Goal: Information Seeking & Learning: Learn about a topic

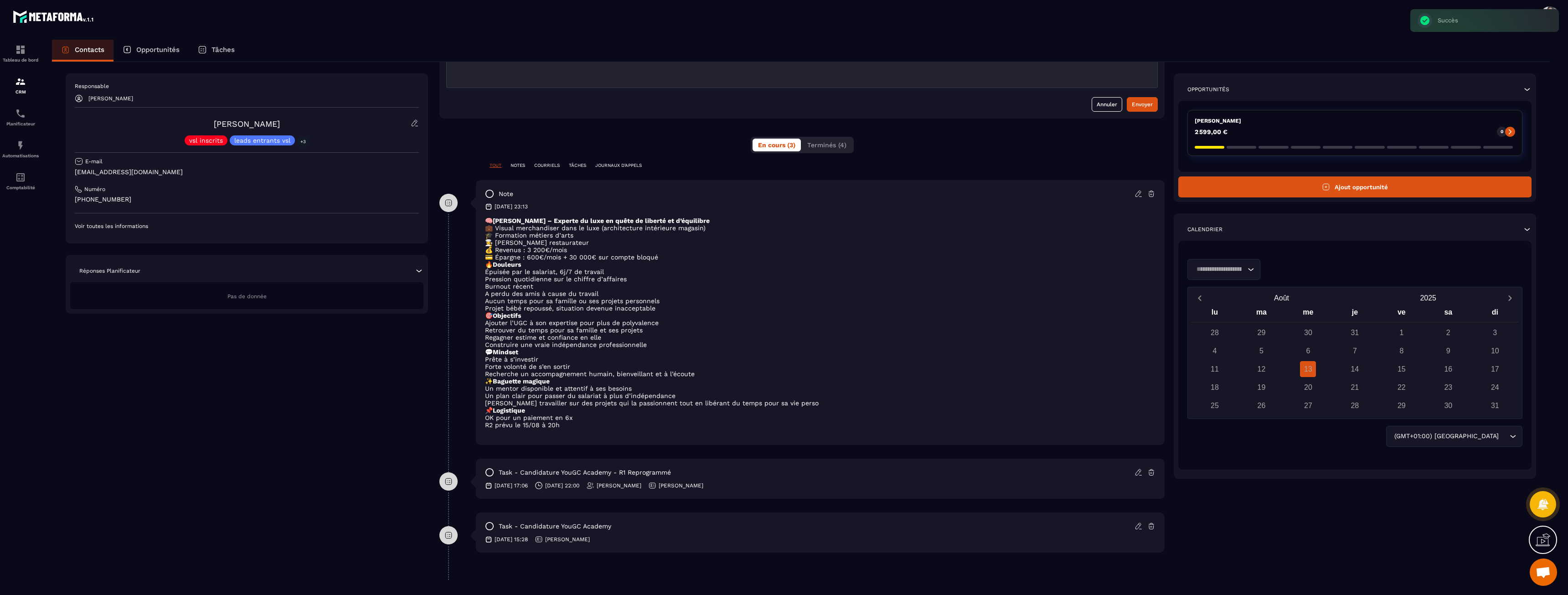
scroll to position [127, 0]
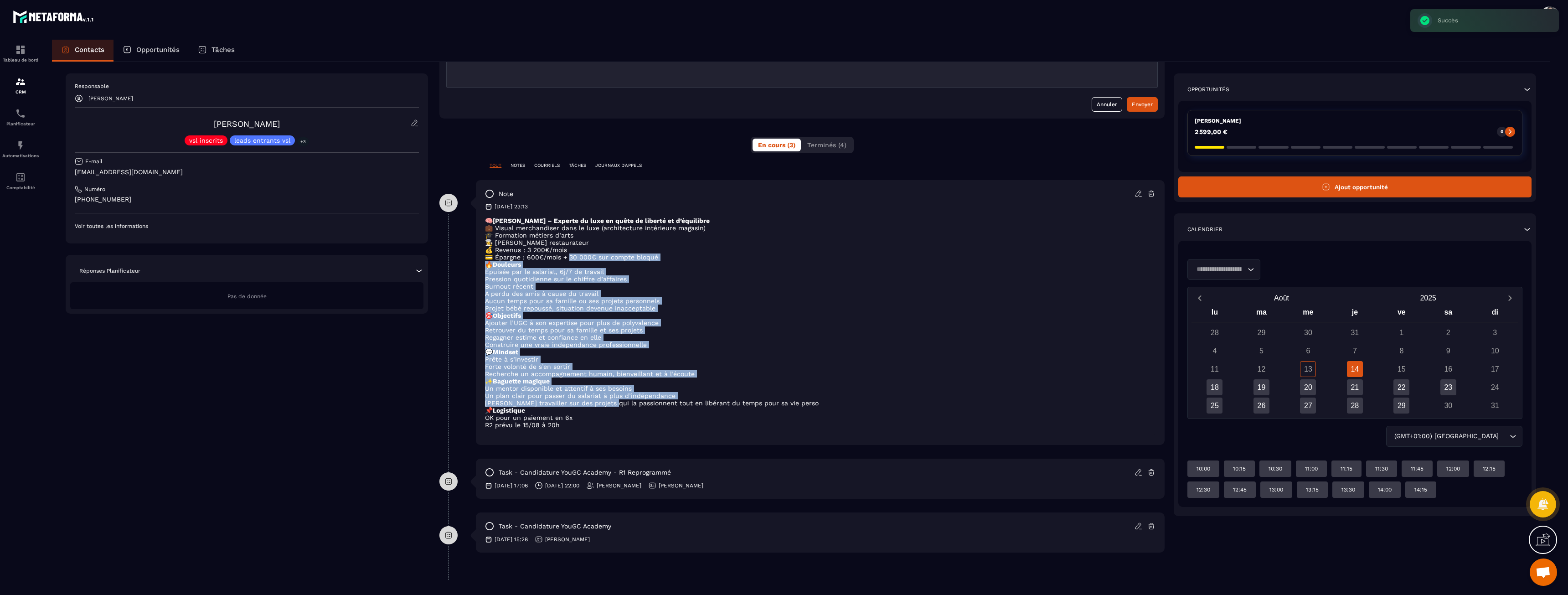
drag, startPoint x: 567, startPoint y: 252, endPoint x: 606, endPoint y: 403, distance: 156.0
click at [606, 403] on div "🧠 [PERSON_NAME] – Experte du luxe en quête de liberté et d’équilibre 💼 Visual m…" at bounding box center [820, 326] width 671 height 219
click at [606, 403] on li "[PERSON_NAME] travailler sur des projets qui la passionnent tout en libérant du…" at bounding box center [820, 402] width 671 height 7
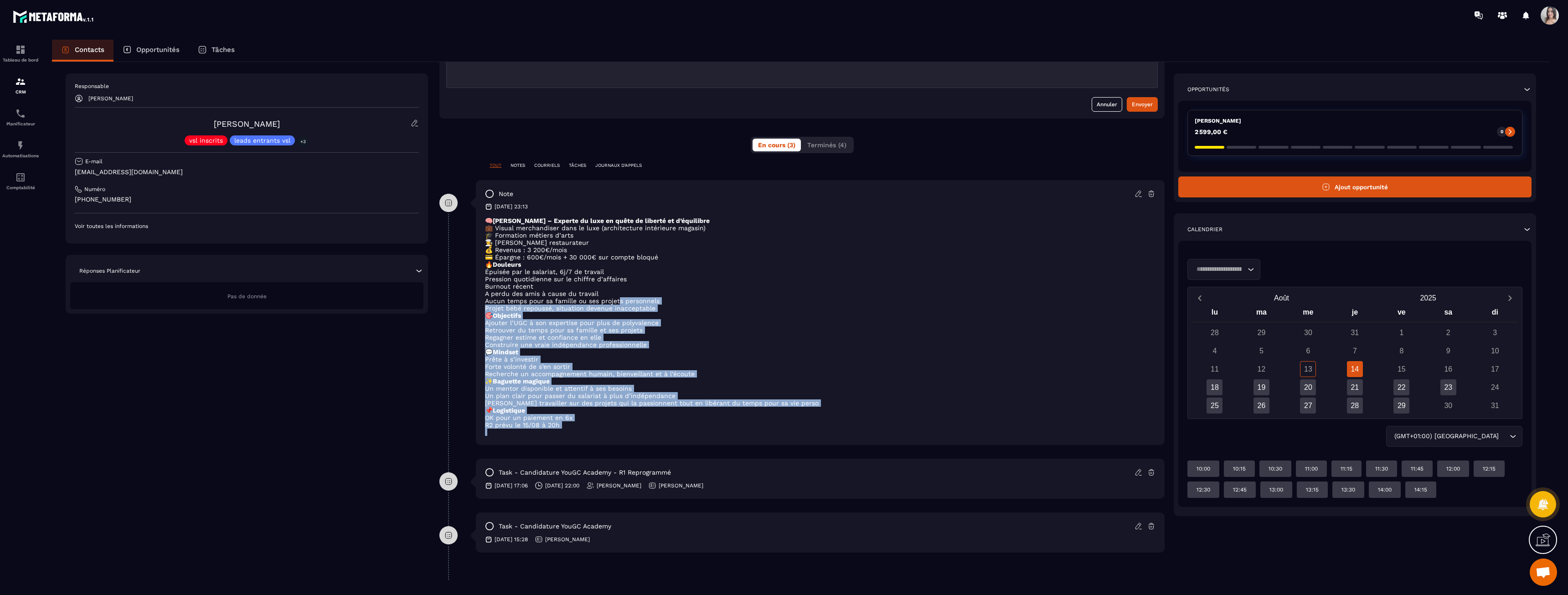
drag, startPoint x: 620, startPoint y: 298, endPoint x: 611, endPoint y: 438, distance: 140.3
click at [611, 438] on div "note [DATE] 23:13 🧠 [PERSON_NAME] – Experte du luxe en quête de liberté et d’éq…" at bounding box center [820, 312] width 689 height 265
click at [611, 433] on p at bounding box center [820, 432] width 671 height 7
drag, startPoint x: 601, startPoint y: 423, endPoint x: 522, endPoint y: 287, distance: 157.3
click at [524, 292] on div "🧠 [PERSON_NAME] – Experte du luxe en quête de liberté et d’équilibre 💼 Visual m…" at bounding box center [820, 326] width 671 height 219
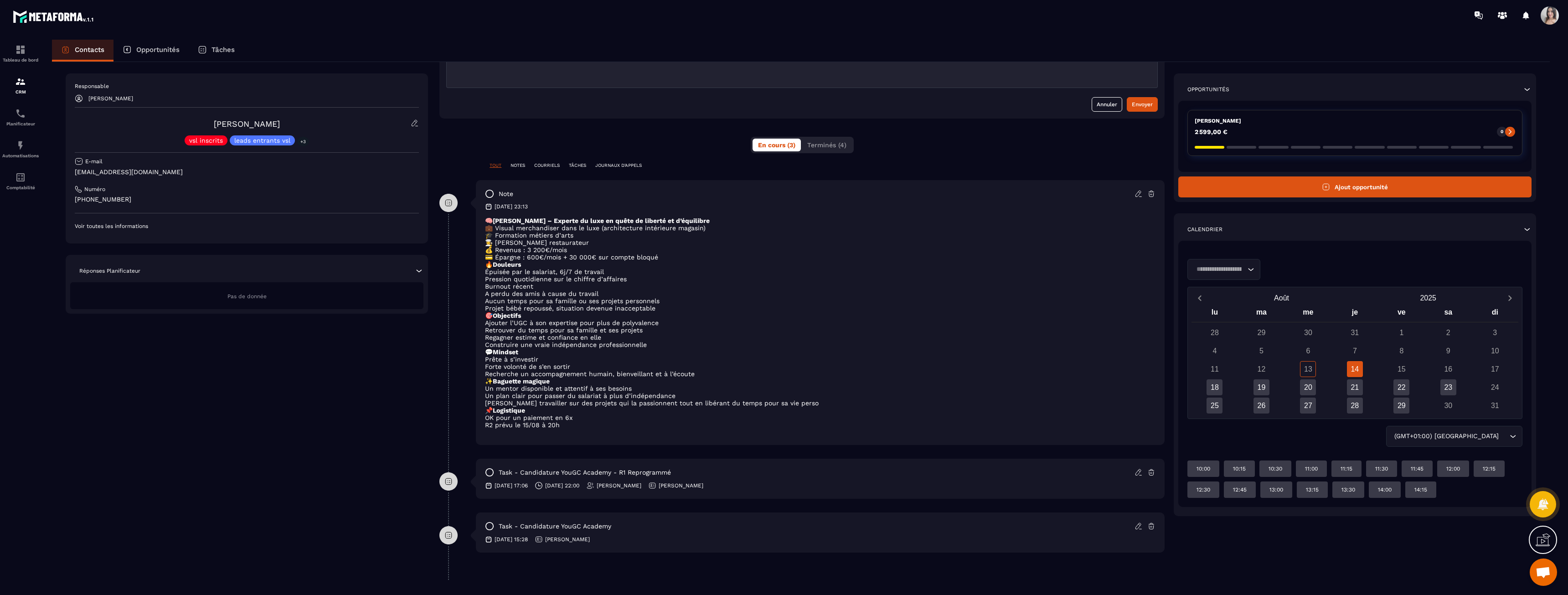
click at [522, 290] on li "A perdu des amis à cause du travail" at bounding box center [820, 293] width 671 height 7
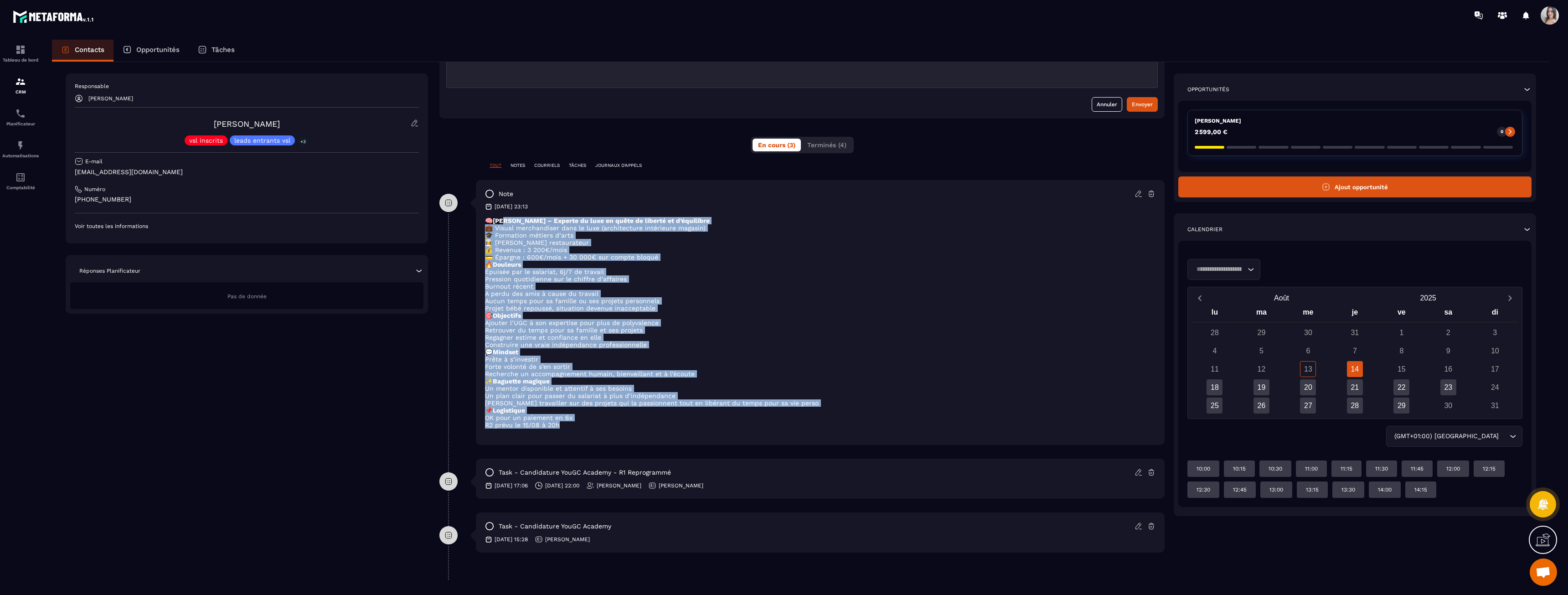
drag, startPoint x: 506, startPoint y: 209, endPoint x: 574, endPoint y: 425, distance: 226.5
click at [574, 425] on div "🧠 [PERSON_NAME] – Experte du luxe en quête de liberté et d’équilibre 💼 Visual m…" at bounding box center [820, 326] width 671 height 219
click at [574, 425] on li "R2 prévu le 15/08 à 20h" at bounding box center [820, 425] width 671 height 7
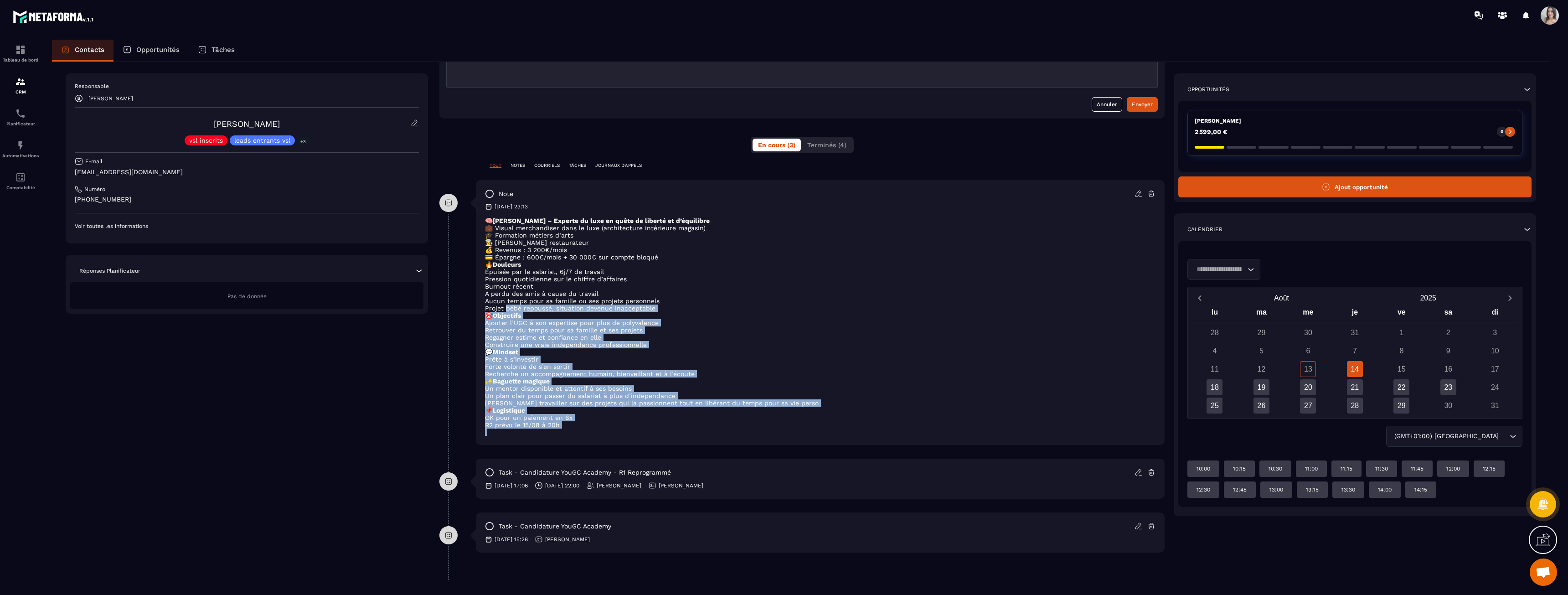
drag, startPoint x: 574, startPoint y: 425, endPoint x: 518, endPoint y: 303, distance: 134.2
click at [518, 303] on div "🧠 [PERSON_NAME] – Experte du luxe en quête de liberté et d’équilibre 💼 Visual m…" at bounding box center [820, 326] width 671 height 219
click at [518, 305] on li "Projet bébé repoussé, situation devenue inacceptable" at bounding box center [820, 308] width 671 height 7
drag, startPoint x: 514, startPoint y: 277, endPoint x: 560, endPoint y: 423, distance: 153.1
click at [560, 423] on div "🧠 [PERSON_NAME] – Experte du luxe en quête de liberté et d’équilibre 💼 Visual m…" at bounding box center [820, 326] width 671 height 219
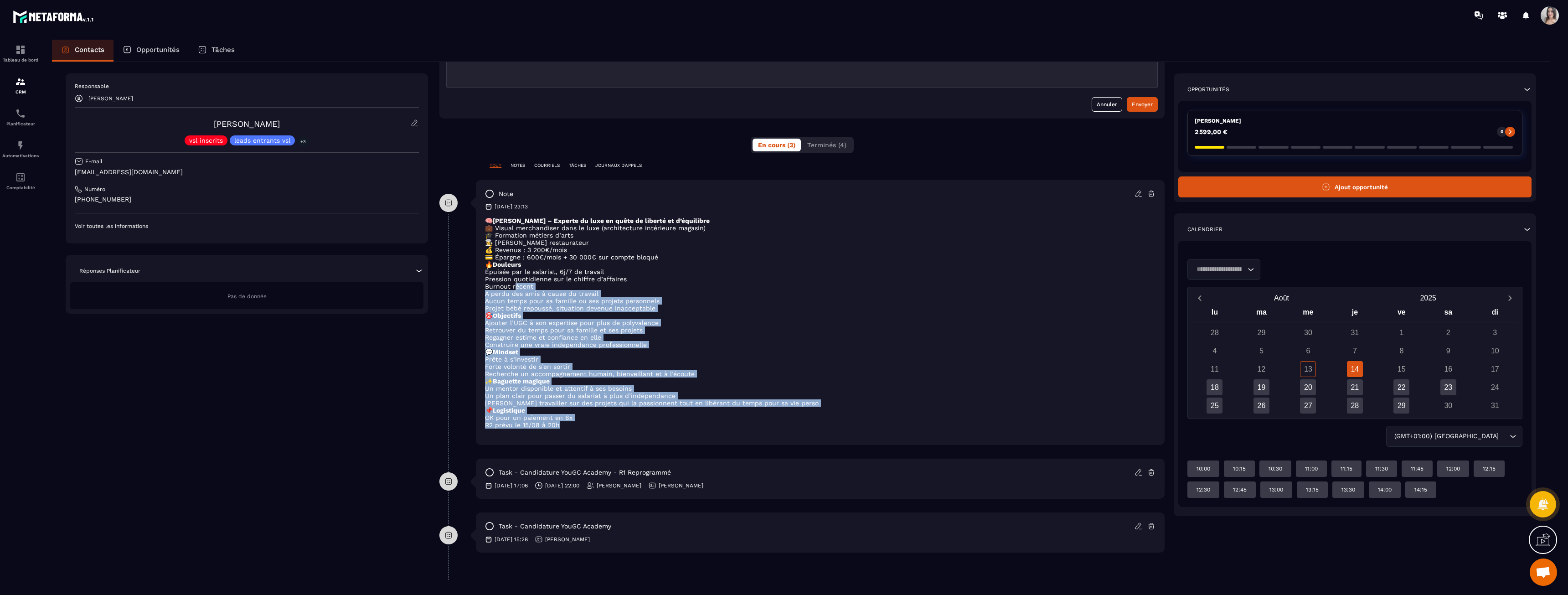
click at [560, 423] on li "R2 prévu le 15/08 à 20h" at bounding box center [820, 425] width 671 height 7
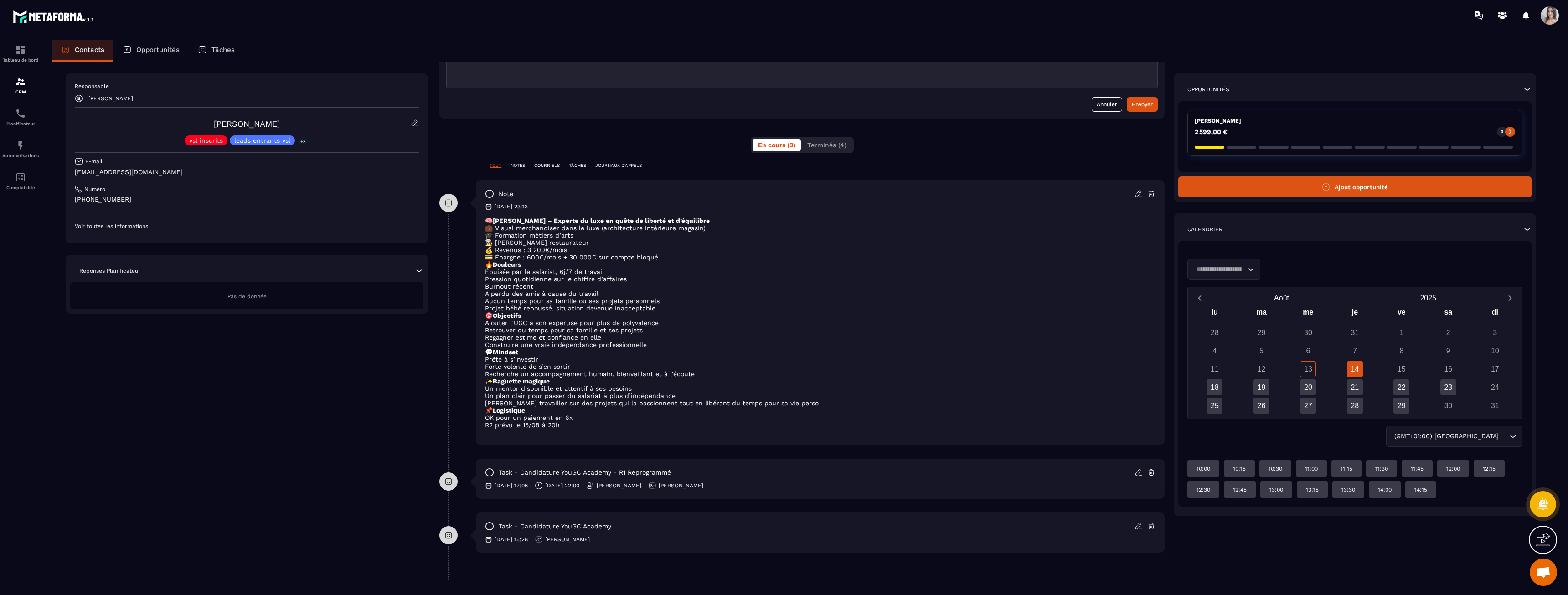
click at [492, 472] on icon at bounding box center [490, 472] width 9 height 9
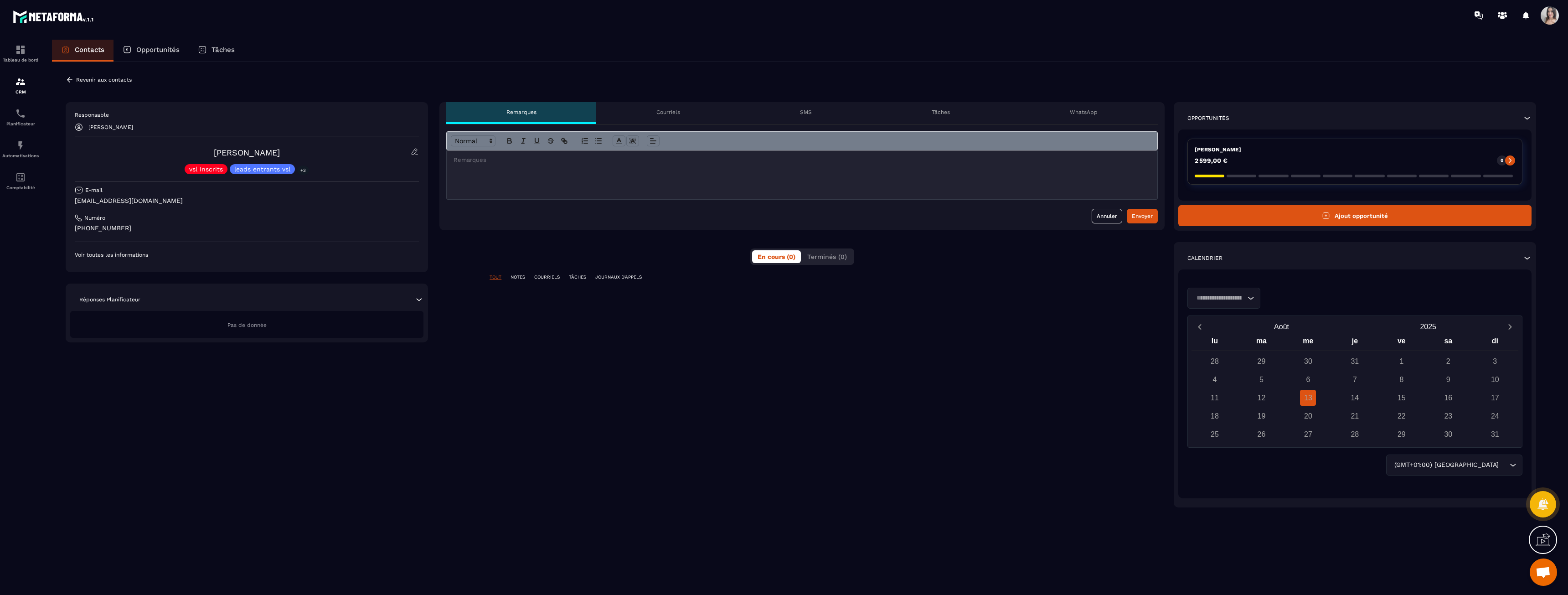
scroll to position [0, 0]
